Goal: Task Accomplishment & Management: Use online tool/utility

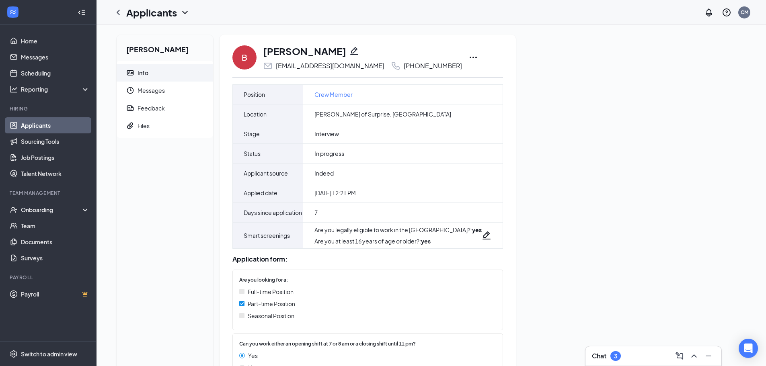
click at [469, 55] on icon "Ellipses" at bounding box center [474, 58] width 10 height 10
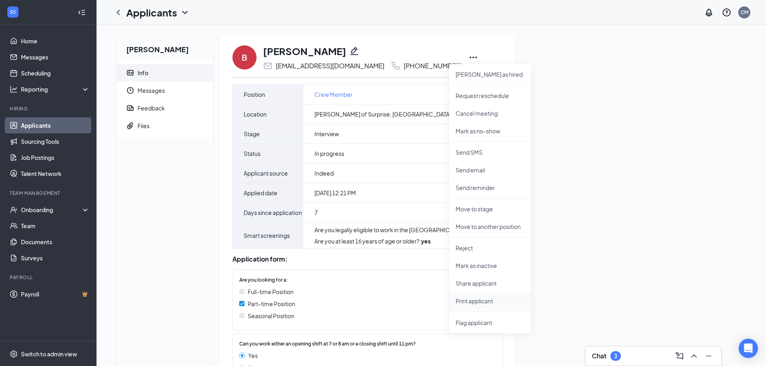
click at [473, 301] on p "Print applicant" at bounding box center [490, 301] width 69 height 8
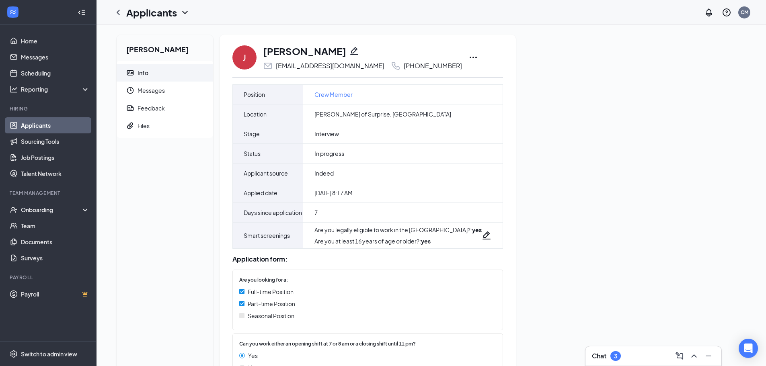
click at [469, 56] on icon "Ellipses" at bounding box center [474, 58] width 10 height 10
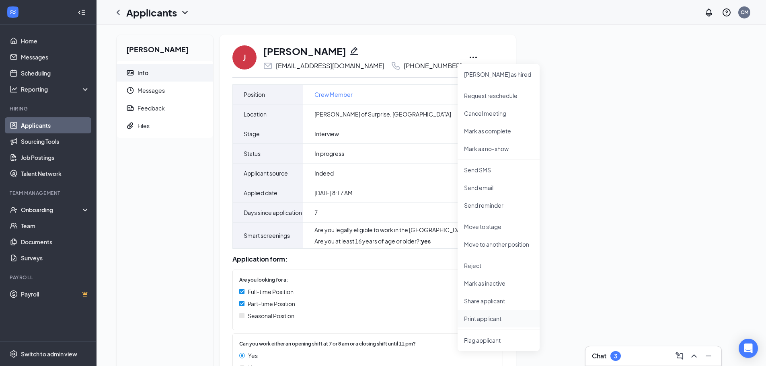
click at [489, 320] on p "Print applicant" at bounding box center [498, 319] width 69 height 8
